Goal: Use online tool/utility: Use online tool/utility

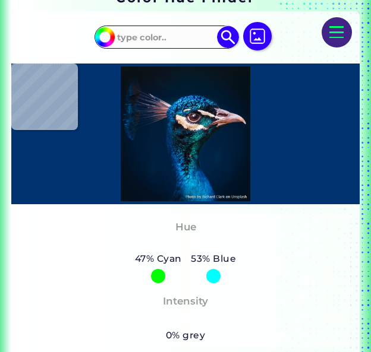
type input "#1d8184"
type input "#1D8184"
type input "#0f202d"
type input "#0F202D"
type input "#04263c"
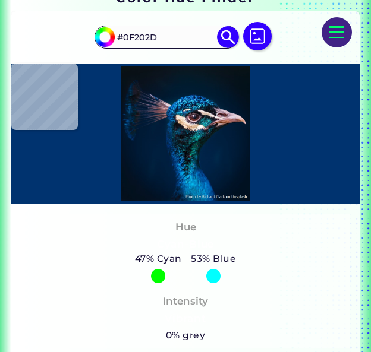
type input "#04263C"
type input "#001d3d"
type input "#001D3D"
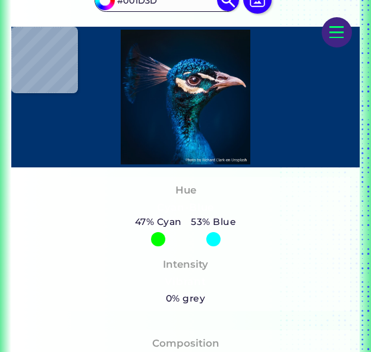
type input "#021d3b"
type input "#021D3B"
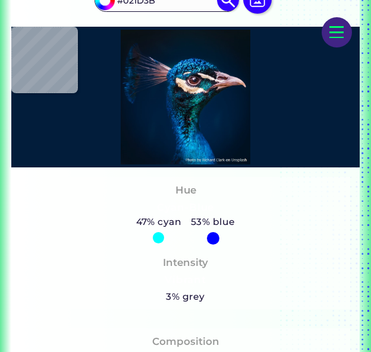
type input "#001a35"
type input "#001A35"
type input "#001731"
type input "#000000"
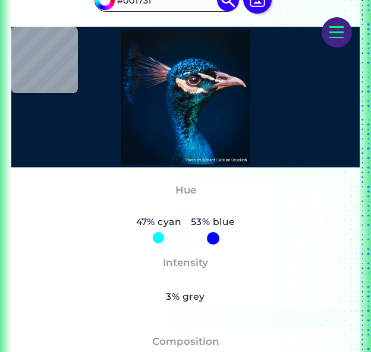
type input "#000000"
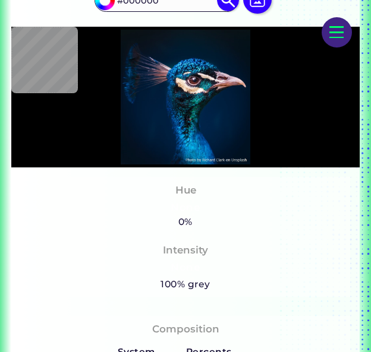
type input "#042e5e"
type input "#042E5E"
type input "#192430"
type input "#122742"
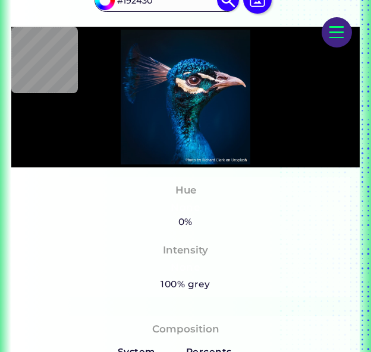
type input "#122742"
type input "#68505a"
type input "#68505A"
type input "#12457a"
type input "#12457A"
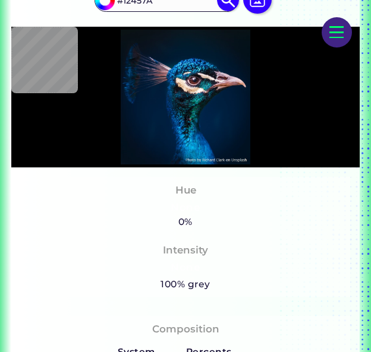
type input "#180e16"
type input "#180E16"
type input "#f0d9cc"
type input "#F0D9CC"
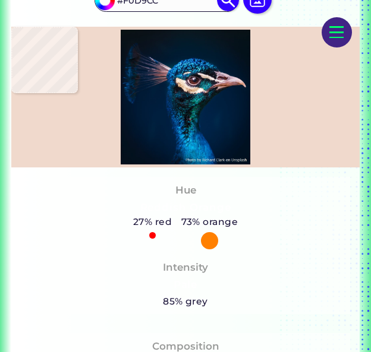
type input "#23212c"
type input "#23212C"
type input "#080b10"
type input "#080B10"
type input "#1a191f"
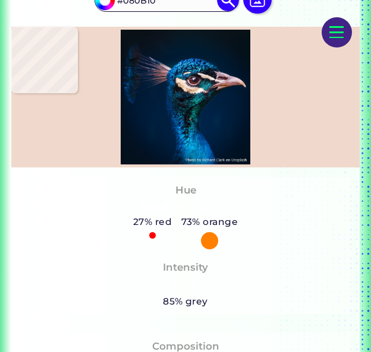
type input "#1A191F"
type input "#897e87"
type input "#897E87"
type input "#c9b5bf"
type input "#C9B5BF"
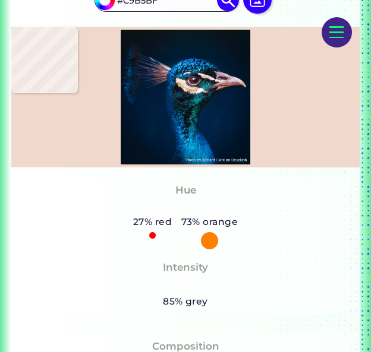
type input "#1c1d27"
type input "#1C1D27"
type input "#d3a9b2"
type input "#D3A9B2"
type input "#976252"
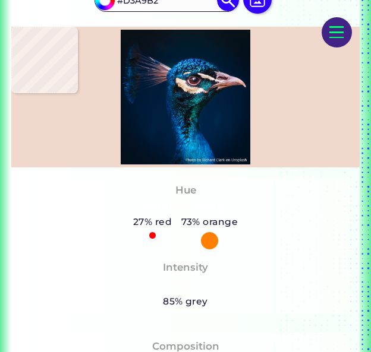
type input "#976252"
type input "#8c7579"
type input "#8C7579"
type input "#7b686e"
type input "#7B686E"
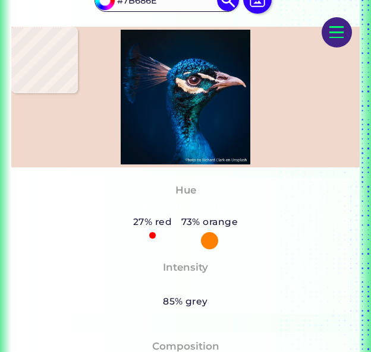
type input "#0c0d11"
type input "#0C0D11"
type input "#062236"
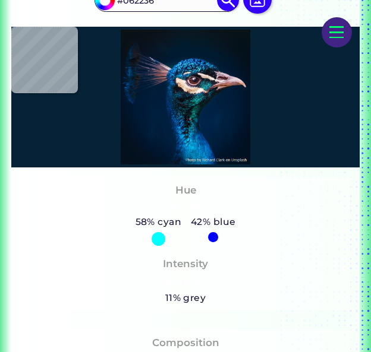
type input "#002242"
type input "#002040"
type input "#002041"
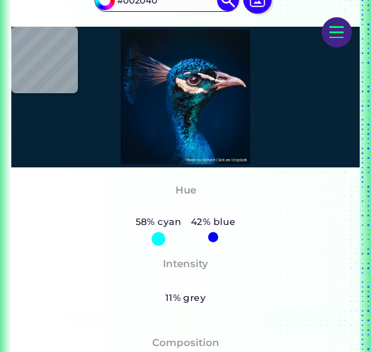
type input "#002041"
type input "#012042"
type input "#002144"
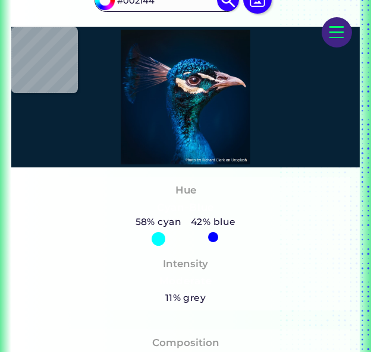
type input "#012245"
type input "#002245"
type input "#02244b"
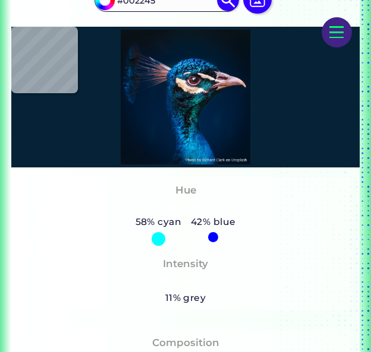
type input "#02244B"
type input "#071817"
type input "#07423c"
type input "#07423C"
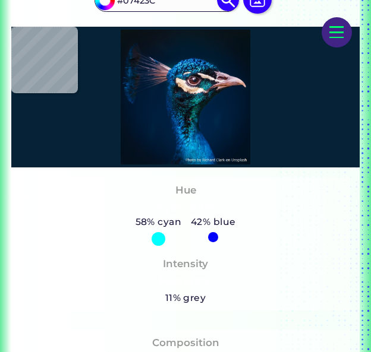
type input "#015452"
type input "#021e21"
type input "#021E21"
type input "#04181b"
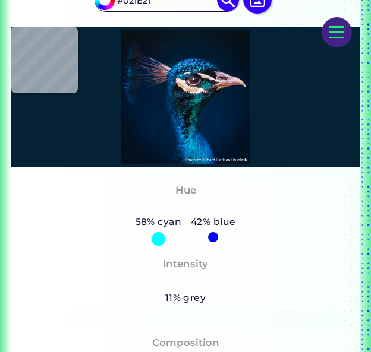
type input "#04181B"
type input "#042a31"
type input "#042A31"
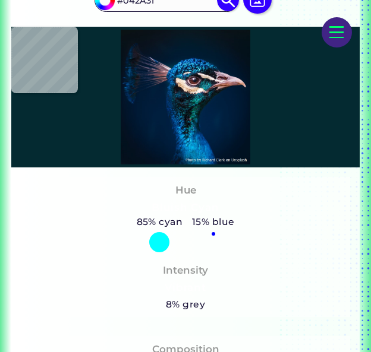
type input "#030206"
type input "#031118"
type input "#002233"
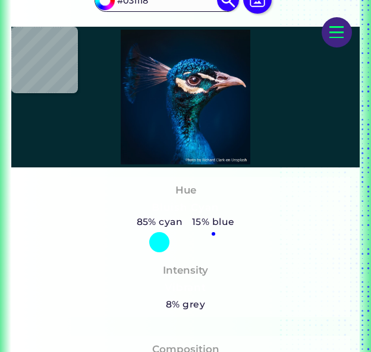
type input "#002233"
type input "#095d8a"
type input "#095D8A"
type input "#01263e"
type input "#01263E"
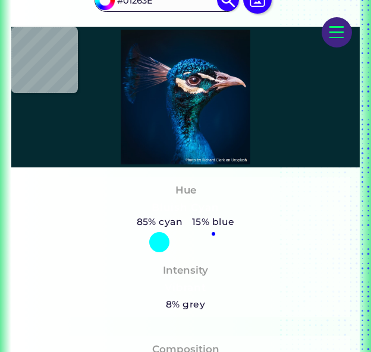
type input "#0d3456"
type input "#0D3456"
type input "#085394"
type input "#062852"
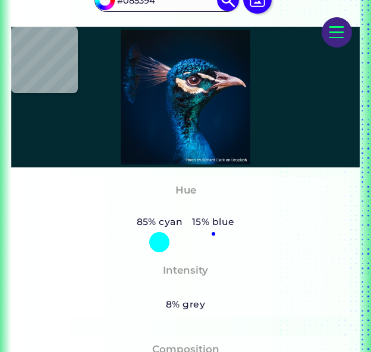
type input "#062852"
type input "#072645"
type input "#001f3e"
type input "#001F3E"
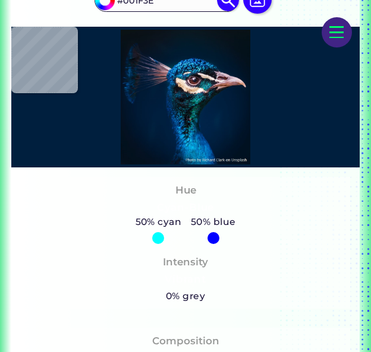
type input "#001d3d"
type input "#001D3D"
type input "#001d3b"
type input "#001D3B"
type input "#011c3a"
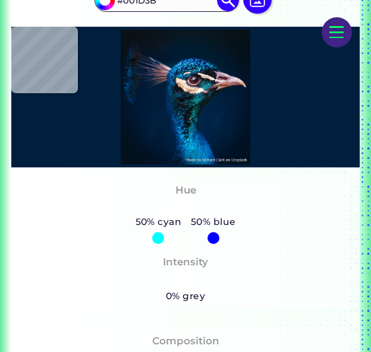
type input "#011C3A"
type input "#011c39"
type input "#011C39"
type input "#001b38"
type input "#001B38"
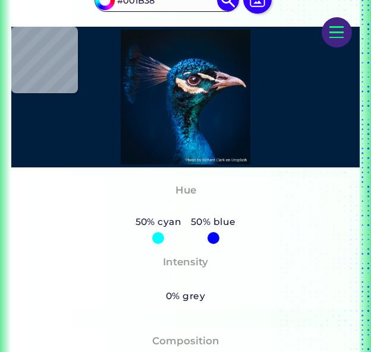
type input "#001a38"
type input "#001A38"
type input "#001936"
type input "#001932"
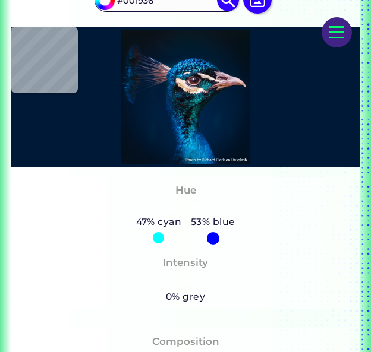
type input "#001932"
type input "#042449"
type input "#031a31"
type input "#031A31"
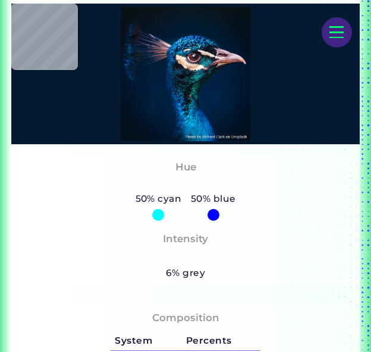
scroll to position [357, 0]
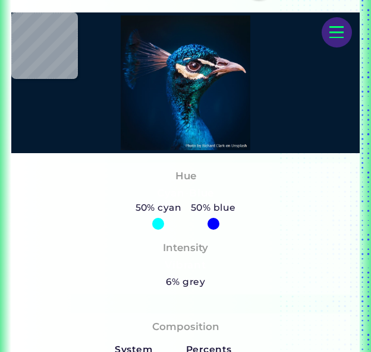
type input "#00203d"
type input "#00203D"
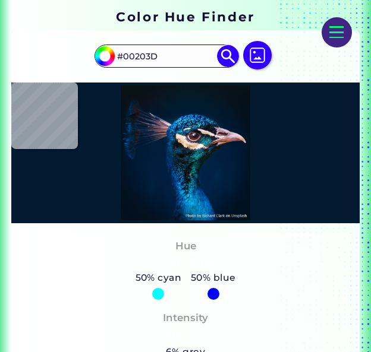
type input "#e3d8e8"
type input "#E3D8E8"
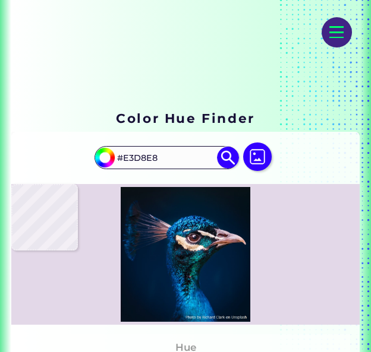
scroll to position [99, 0]
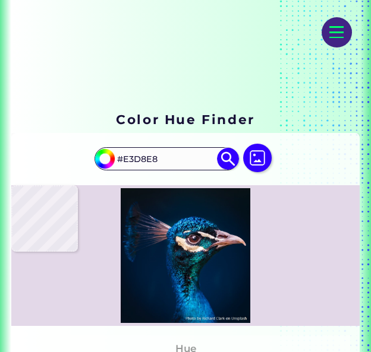
drag, startPoint x: 325, startPoint y: 26, endPoint x: 328, endPoint y: 32, distance: 6.1
click at [325, 27] on div at bounding box center [337, 32] width 30 height 30
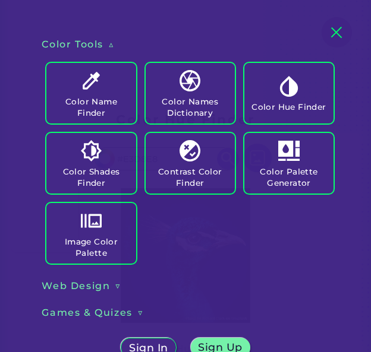
click at [171, 99] on h5 "Color Names Dictionary" at bounding box center [190, 107] width 80 height 23
